Goal: Go to known website: Go to known website

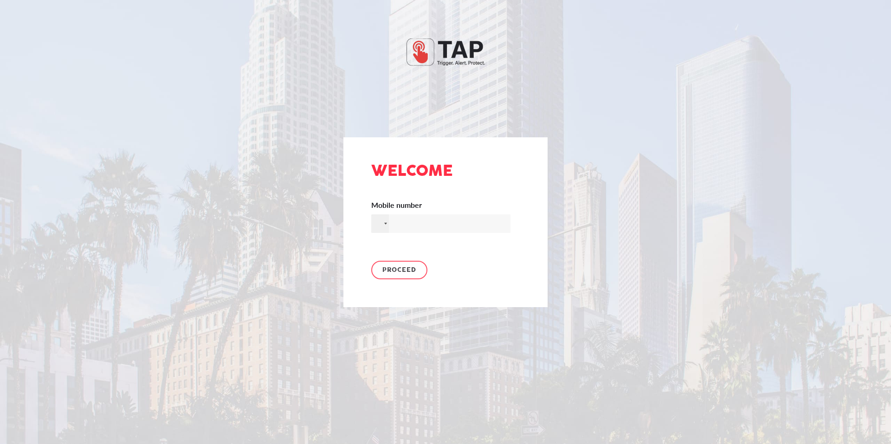
click at [463, 55] on icon at bounding box center [446, 52] width 78 height 27
